Goal: Task Accomplishment & Management: Use online tool/utility

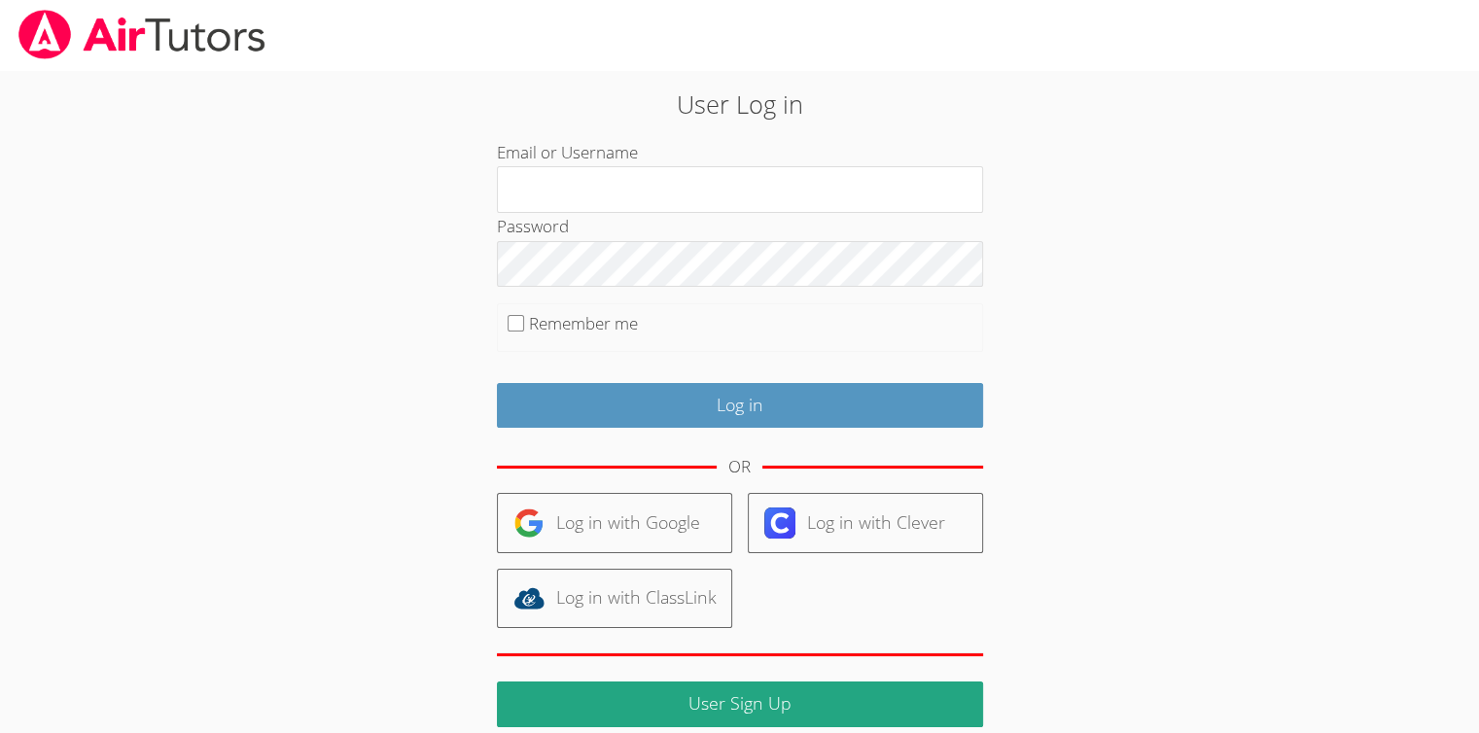
type input "[EMAIL_ADDRESS][DOMAIN_NAME]"
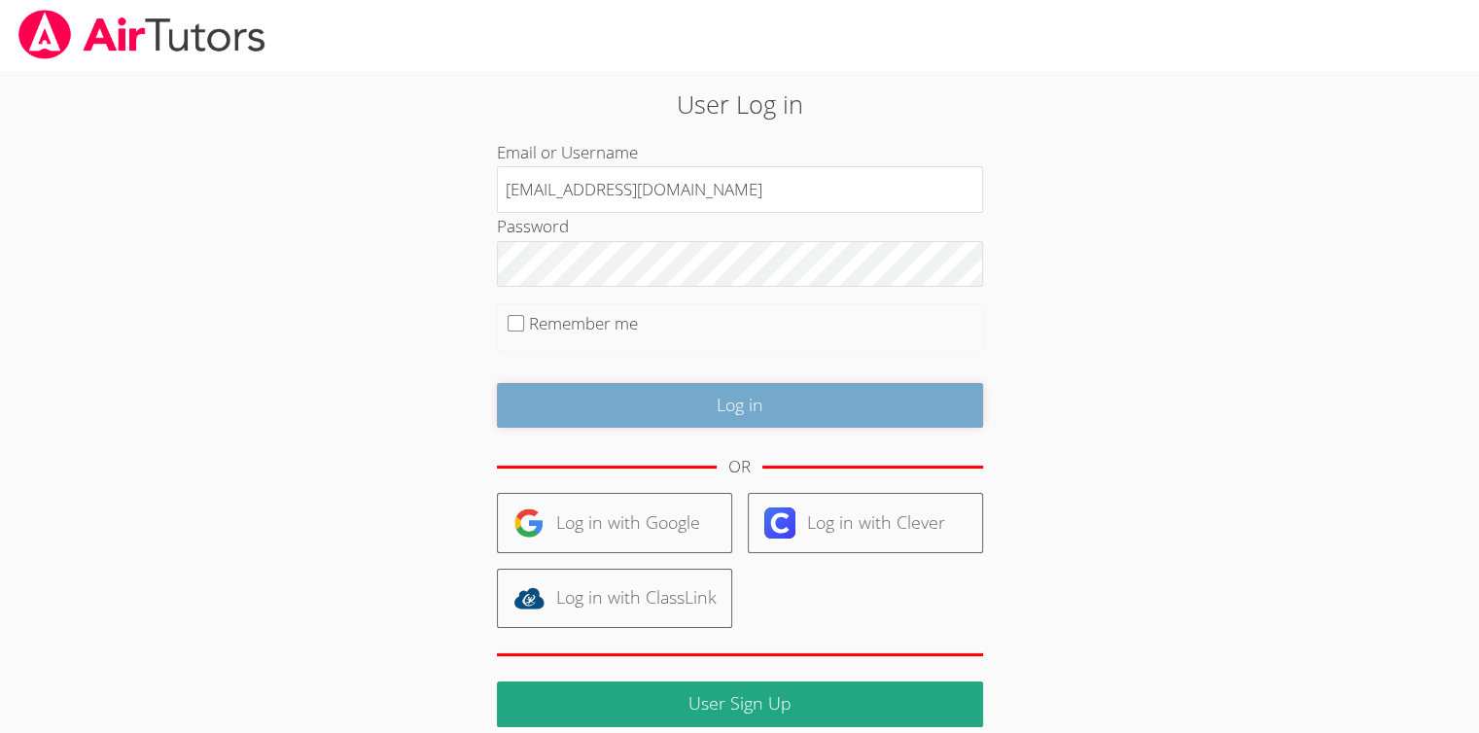
click at [778, 389] on input "Log in" at bounding box center [740, 406] width 486 height 46
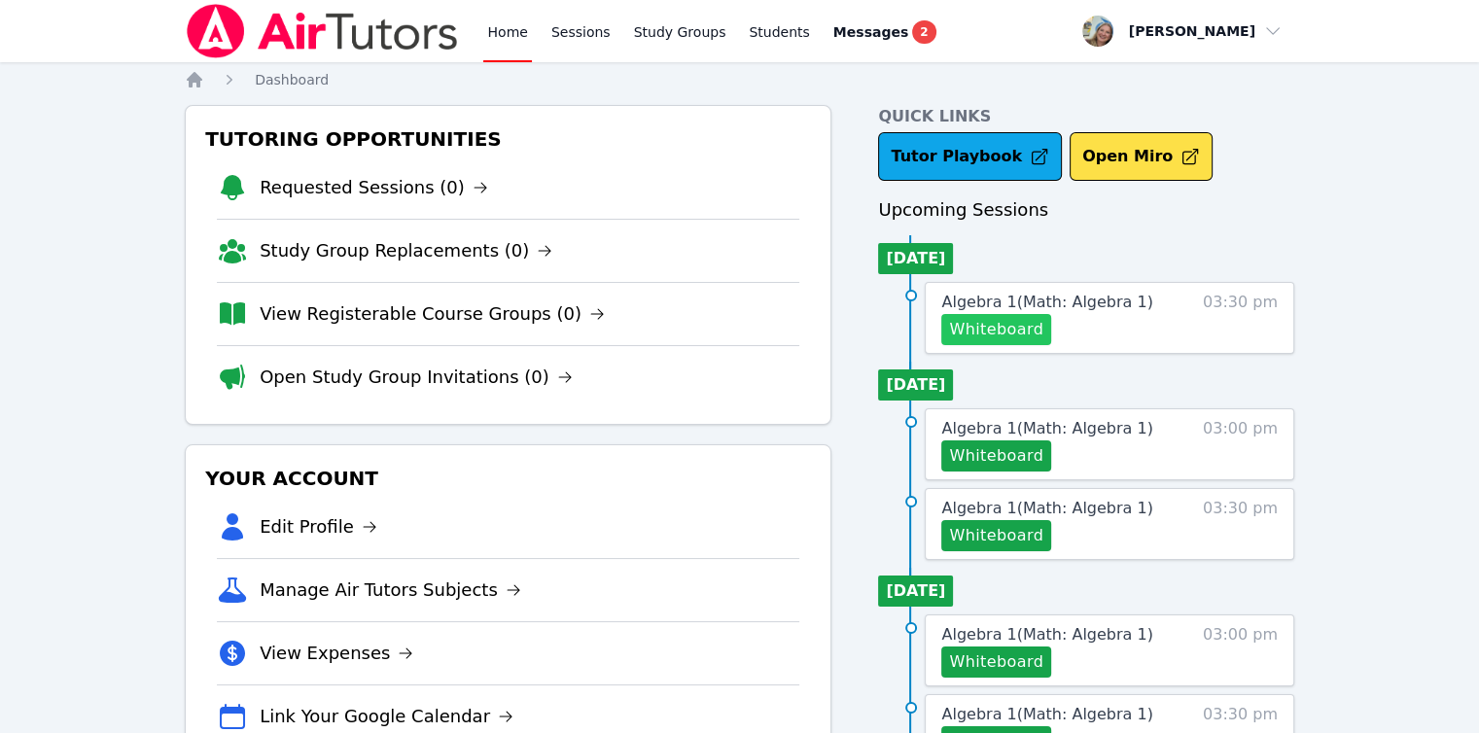
click at [966, 333] on button "Whiteboard" at bounding box center [996, 329] width 110 height 31
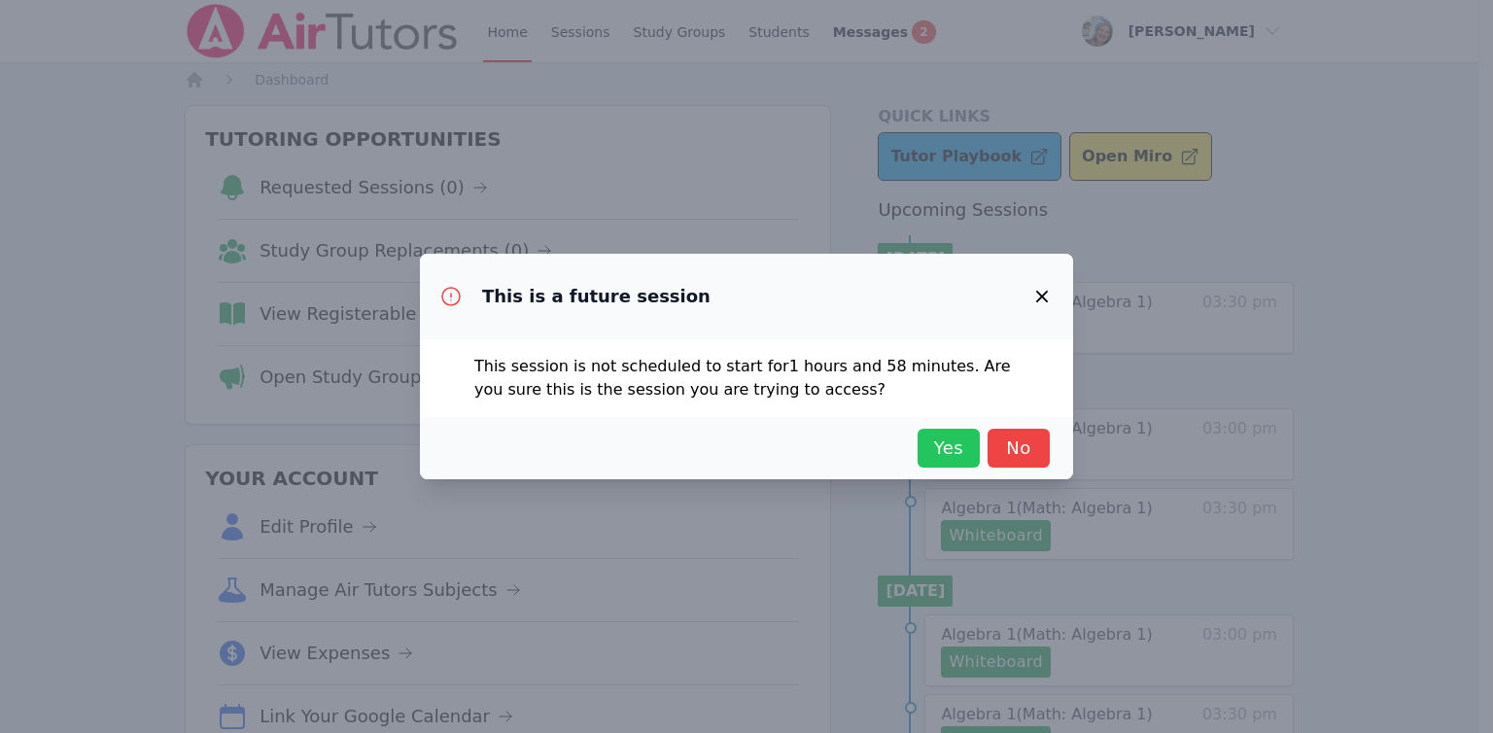
click at [936, 457] on span "Yes" at bounding box center [949, 448] width 43 height 27
